Goal: Find specific page/section: Find specific page/section

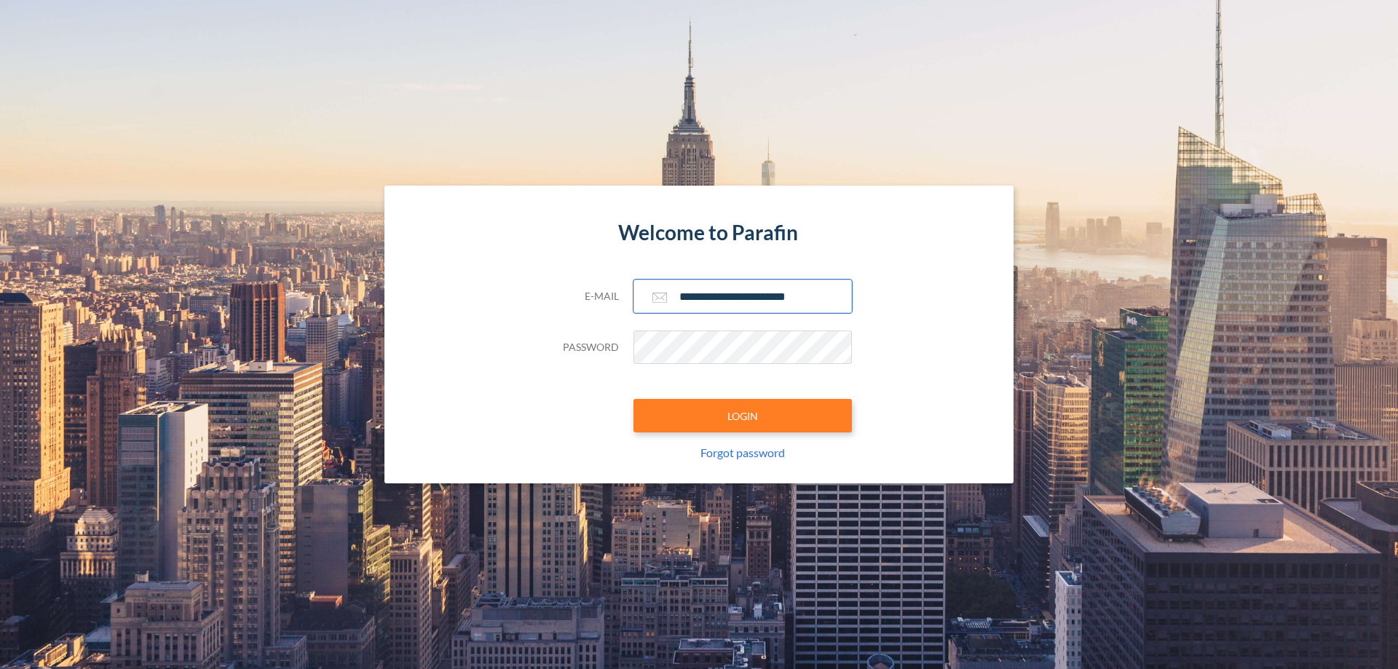
type input "**********"
click at [743, 416] on button "LOGIN" at bounding box center [743, 415] width 218 height 33
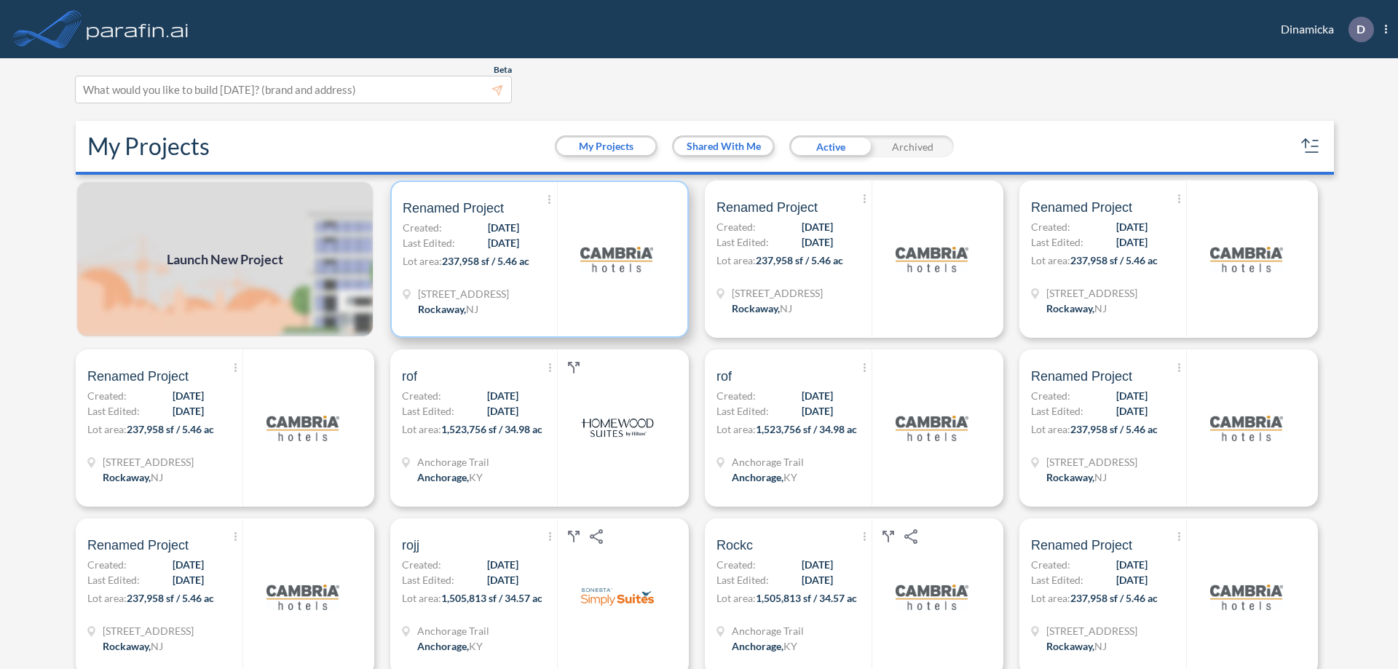
scroll to position [4, 0]
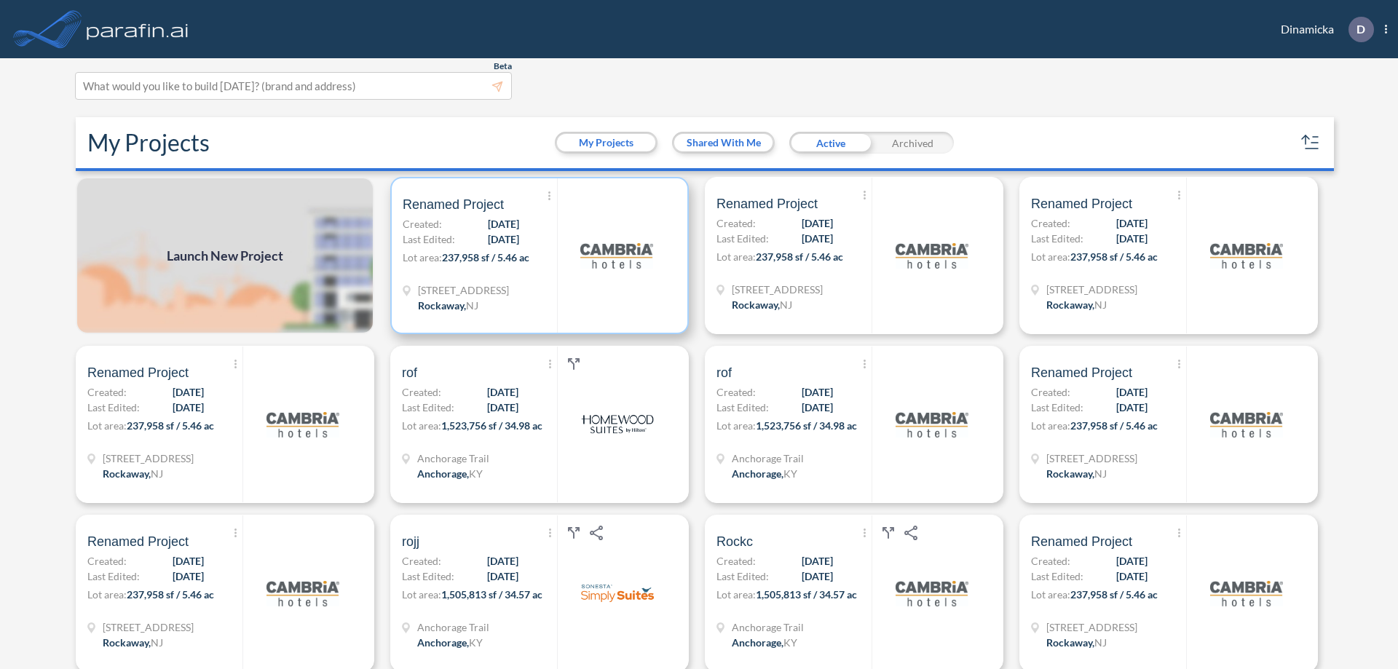
click at [537, 256] on p "Lot area: 237,958 sf / 5.46 ac" at bounding box center [480, 260] width 154 height 21
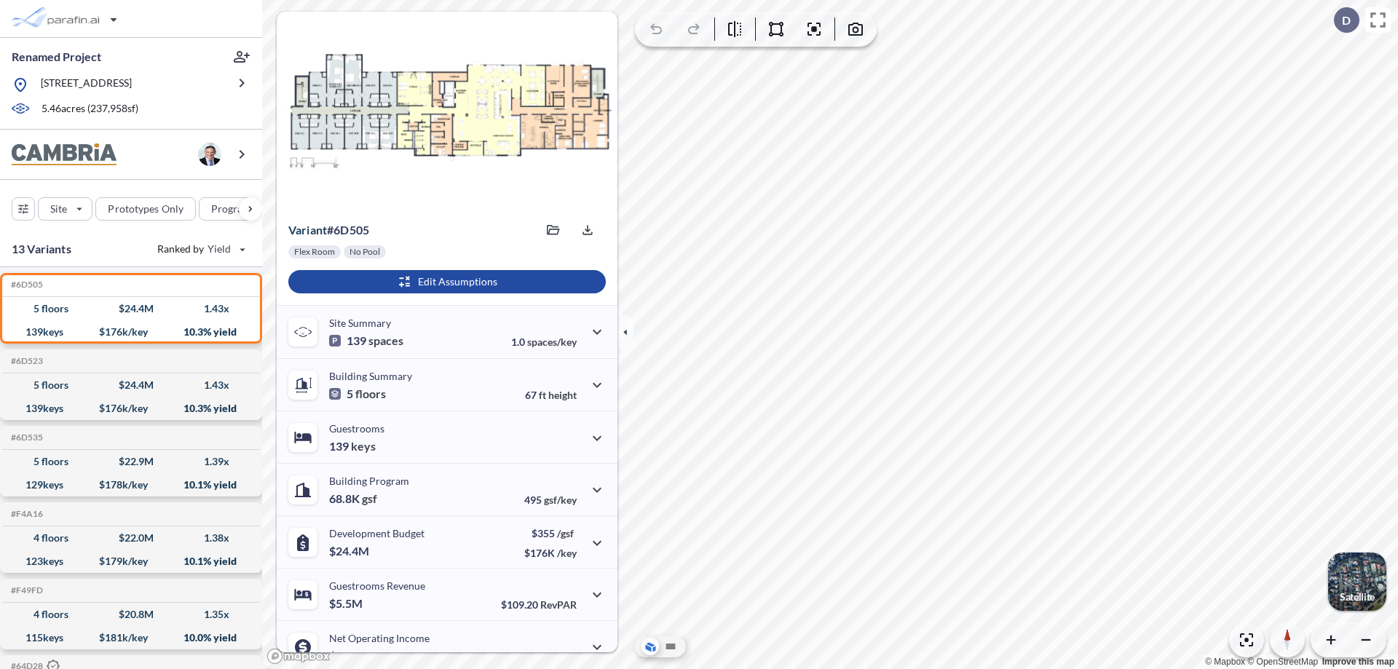
scroll to position [74, 0]
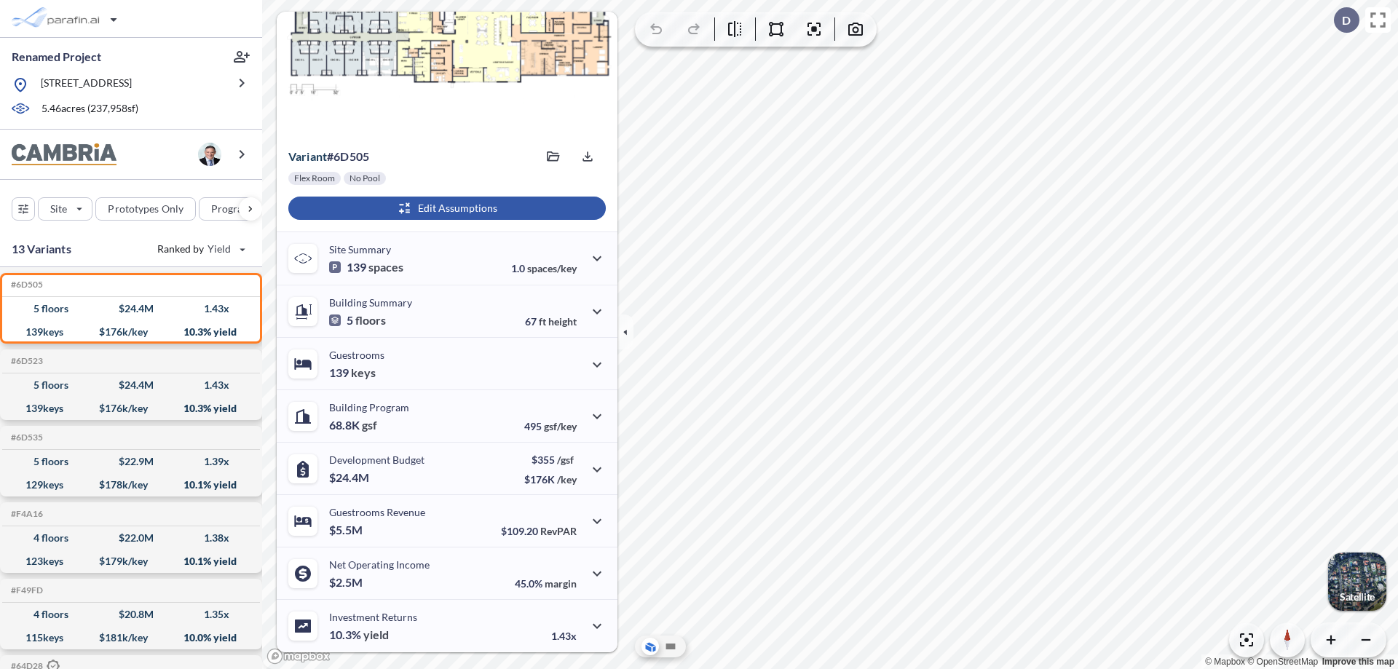
click at [445, 208] on div "button" at bounding box center [446, 208] width 317 height 23
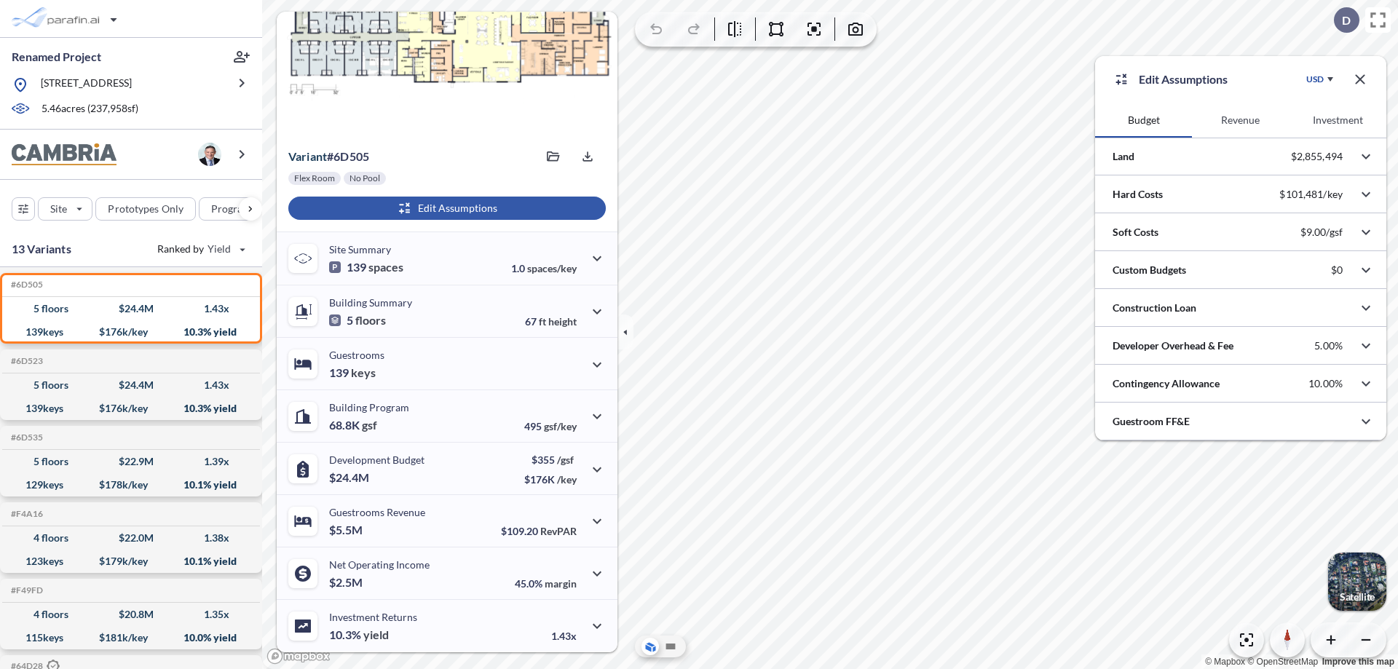
click at [1338, 120] on button "Investment" at bounding box center [1338, 120] width 97 height 35
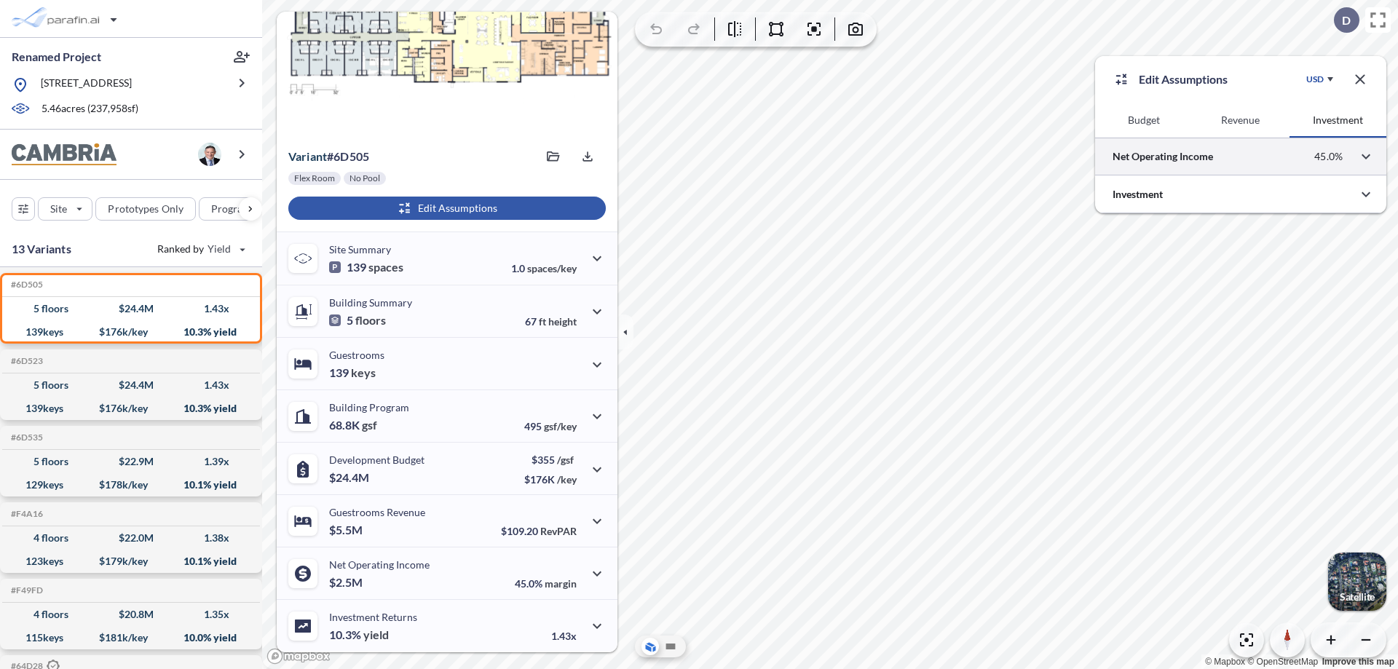
click at [1241, 157] on div at bounding box center [1240, 156] width 291 height 37
